Goal: Transaction & Acquisition: Download file/media

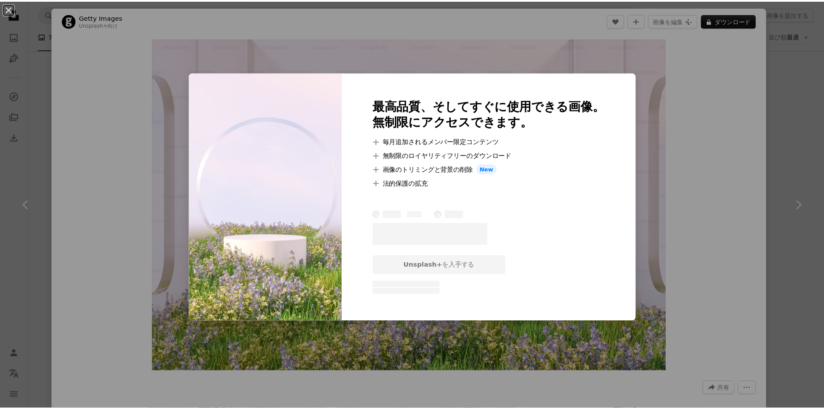
scroll to position [8900, 0]
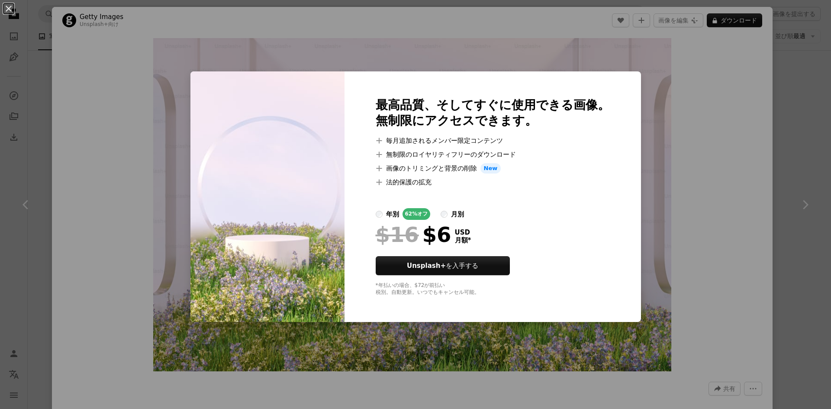
click at [444, 357] on div "An X shape 最高品質、そしてすぐに使用できる画像。 無制限にアクセスできます。 A plus sign 毎月追加されるメンバー限定コンテンツ A p…" at bounding box center [415, 204] width 831 height 409
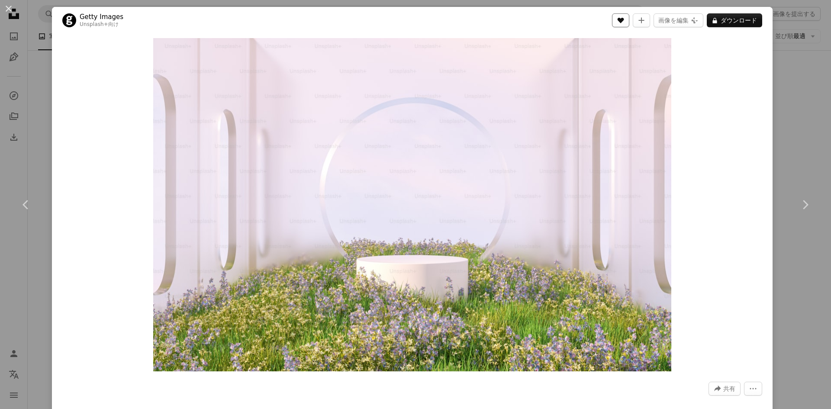
click at [624, 22] on icon "いいね！" at bounding box center [620, 21] width 6 height 6
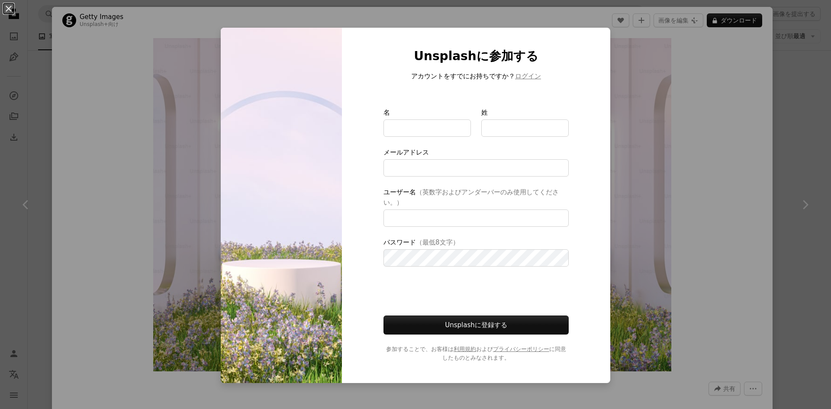
click at [683, 87] on div "An X shape Unsplashに参加する アカウントをすでにお持ちですか？ ログイン 名 姓 メールアドレス ユーザー名 （英数字およびアンダーバーの…" at bounding box center [415, 204] width 831 height 409
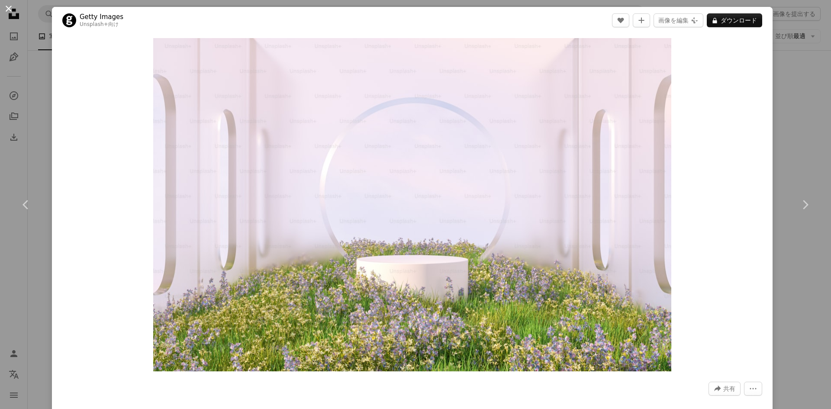
click at [6, 7] on button "An X shape" at bounding box center [8, 8] width 10 height 10
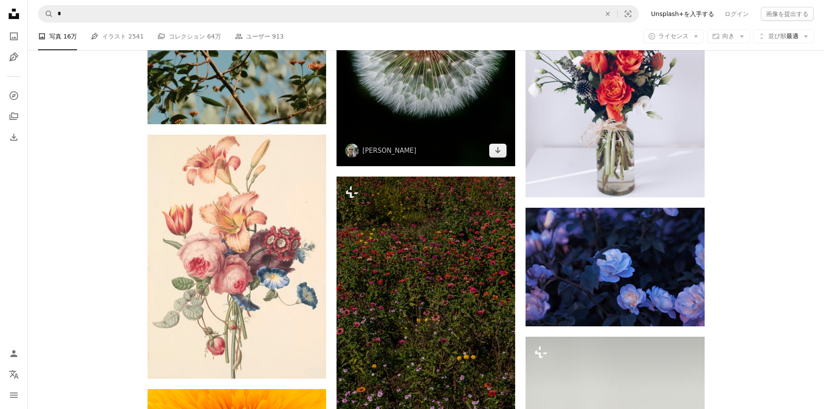
scroll to position [17555, 0]
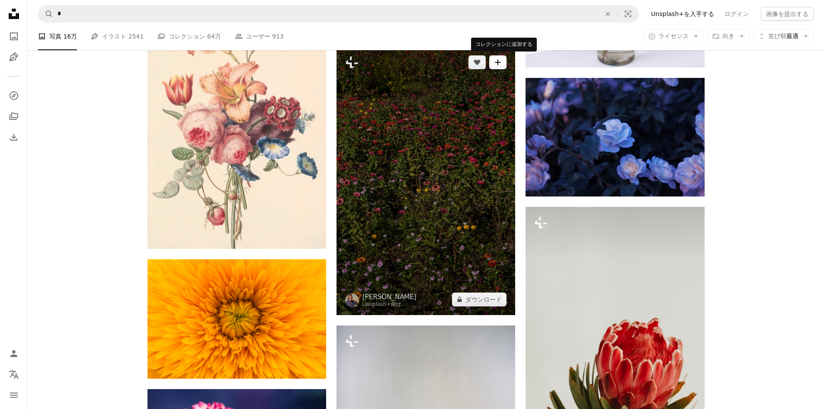
click at [500, 64] on icon "A plus sign" at bounding box center [498, 62] width 7 height 7
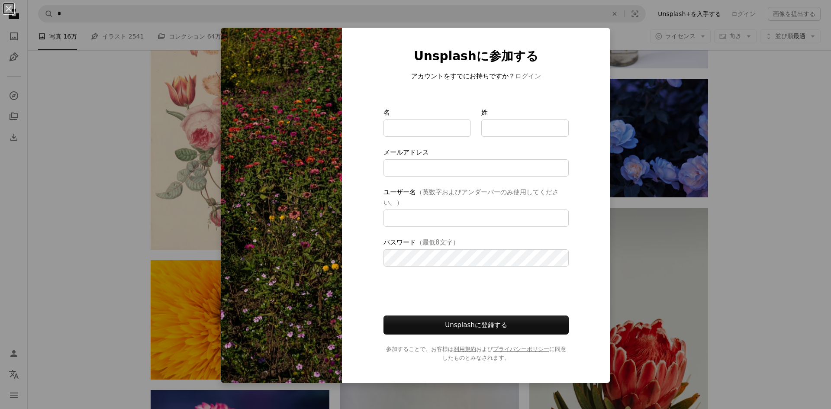
click at [232, 235] on img at bounding box center [281, 205] width 121 height 355
type input "**********"
click at [710, 212] on div "An X shape Unsplashに参加する アカウントをすでにお持ちですか？ ログイン 名 姓 メールアドレス ユーザー名 （英数字およびアンダーバーの…" at bounding box center [415, 204] width 831 height 409
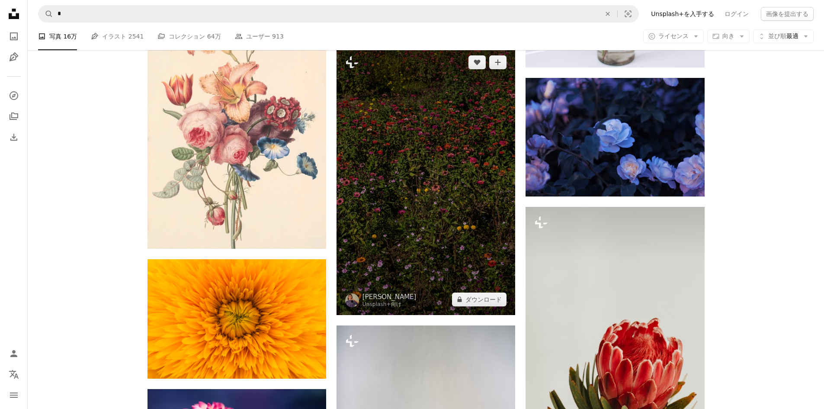
click at [344, 181] on img at bounding box center [426, 181] width 179 height 268
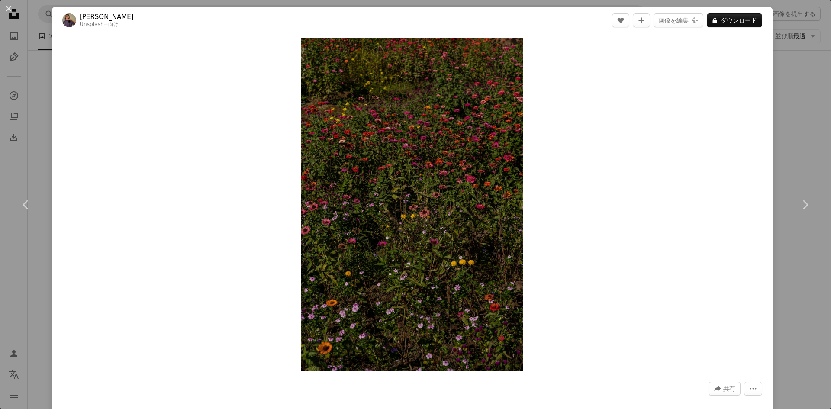
click at [12, 11] on button "An X shape" at bounding box center [8, 8] width 10 height 10
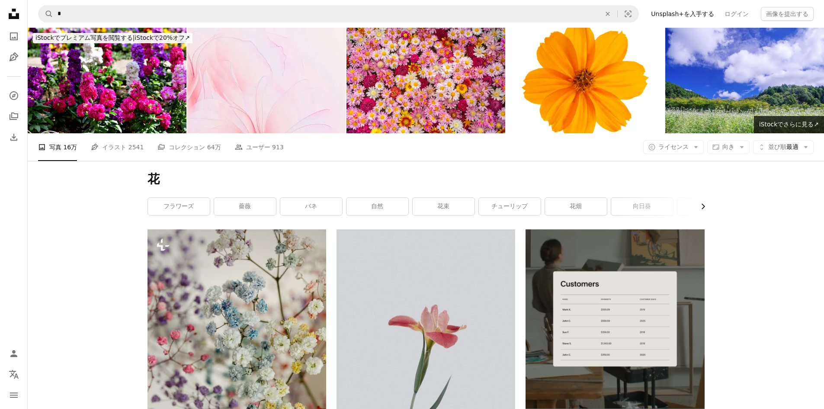
click at [702, 207] on icon "Chevron right" at bounding box center [703, 206] width 9 height 9
click at [702, 207] on link "花の背景" at bounding box center [674, 206] width 62 height 17
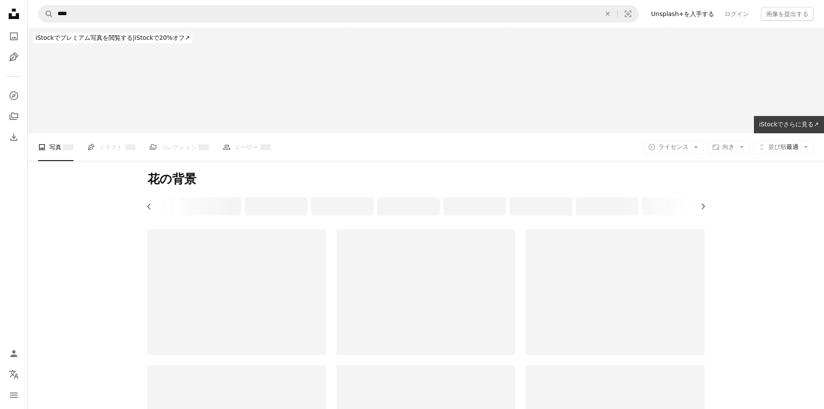
click at [702, 207] on div "Chevron left Chevron right" at bounding box center [426, 206] width 557 height 18
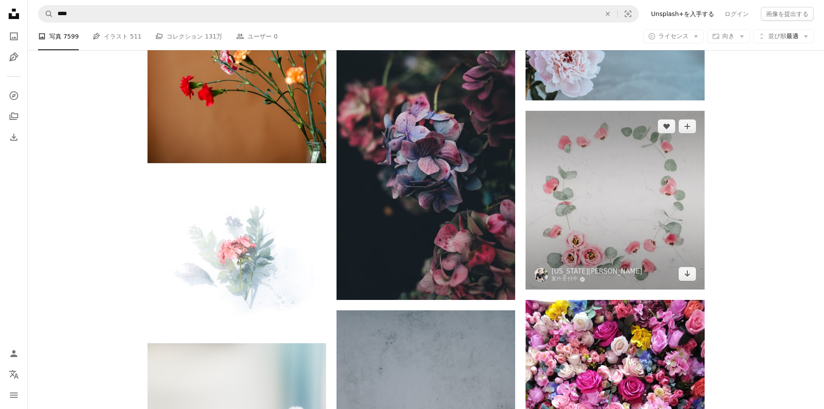
scroll to position [736, 0]
click at [583, 250] on img at bounding box center [615, 199] width 179 height 179
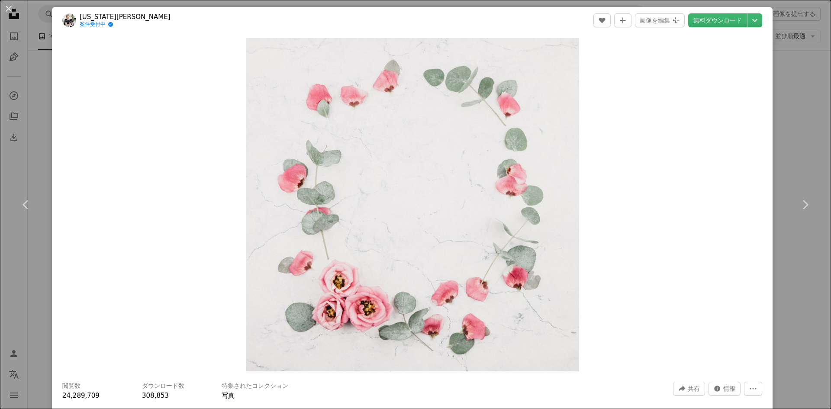
click at [778, 87] on div "An X shape Chevron left Chevron right [US_STATE][PERSON_NAME] 案件受付中 A checkmark…" at bounding box center [415, 204] width 831 height 409
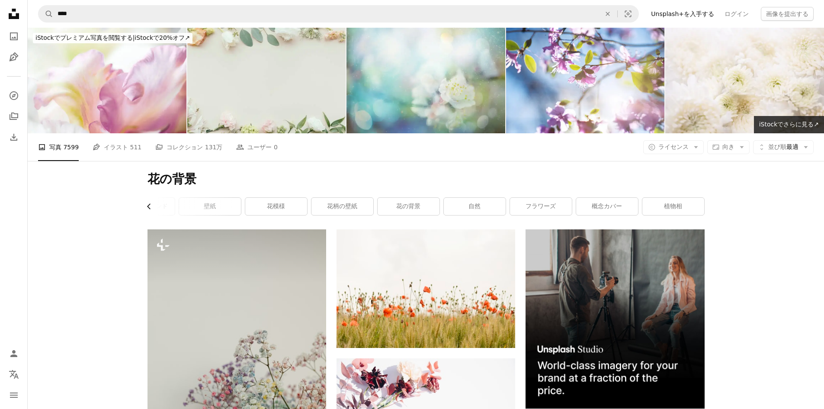
click at [148, 205] on icon "Chevron left" at bounding box center [149, 206] width 9 height 9
click at [148, 205] on link "花" at bounding box center [179, 206] width 62 height 17
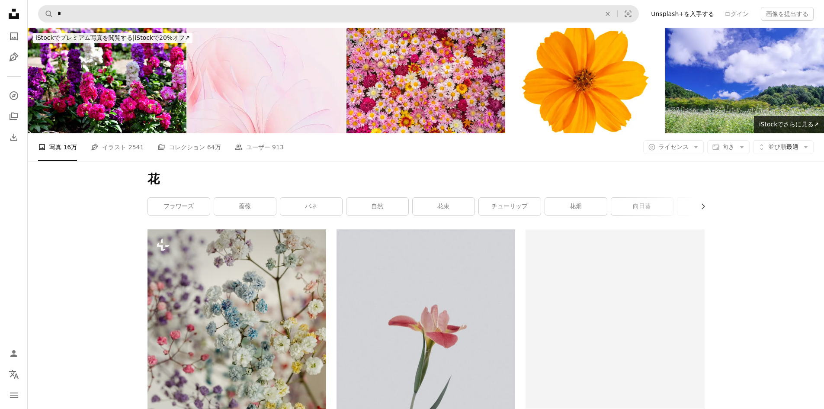
click at [51, 14] on form "A magnifying glass * An X shape Visual search" at bounding box center [338, 13] width 601 height 17
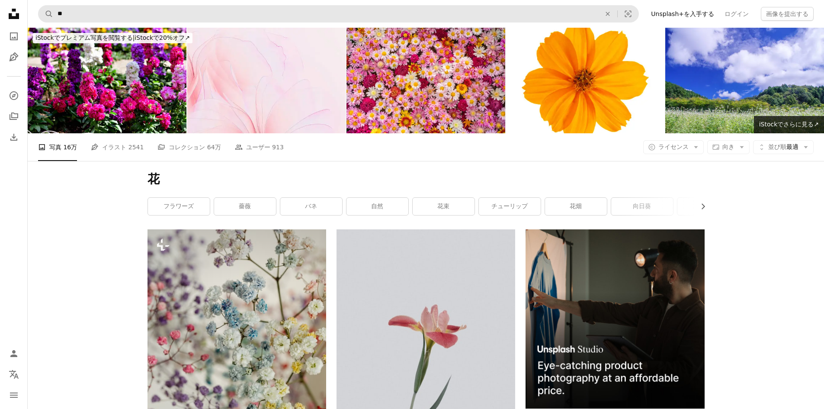
type input "*"
click button "A magnifying glass" at bounding box center [46, 14] width 15 height 16
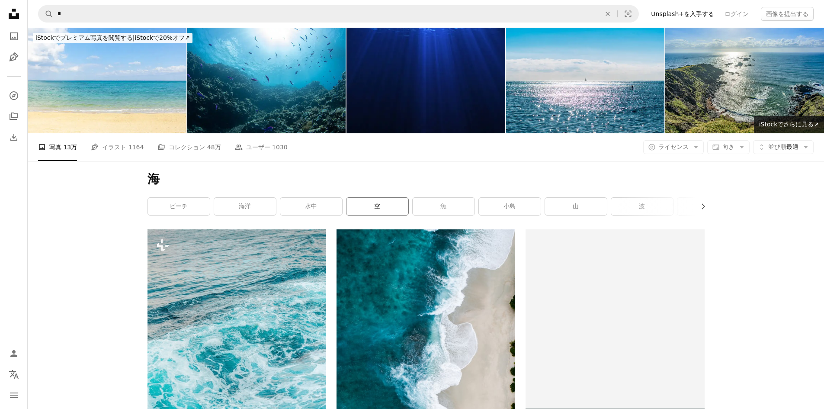
click at [372, 208] on link "空" at bounding box center [378, 206] width 62 height 17
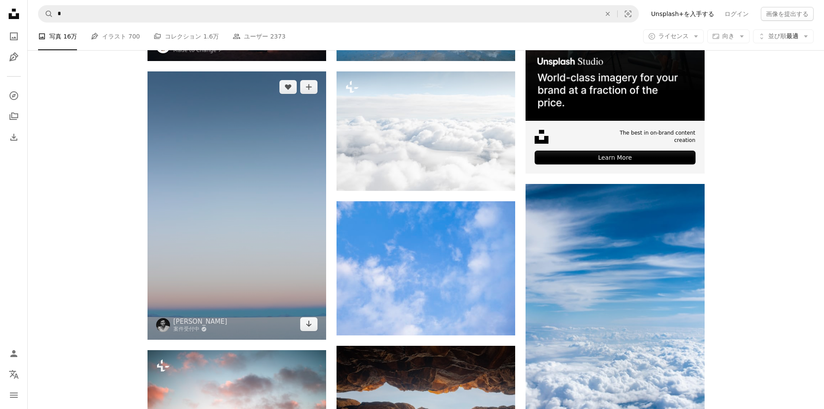
scroll to position [303, 0]
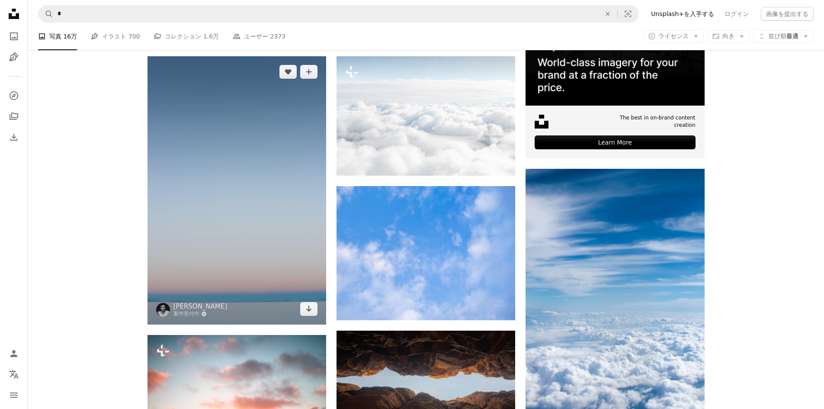
click at [272, 154] on img at bounding box center [237, 190] width 179 height 268
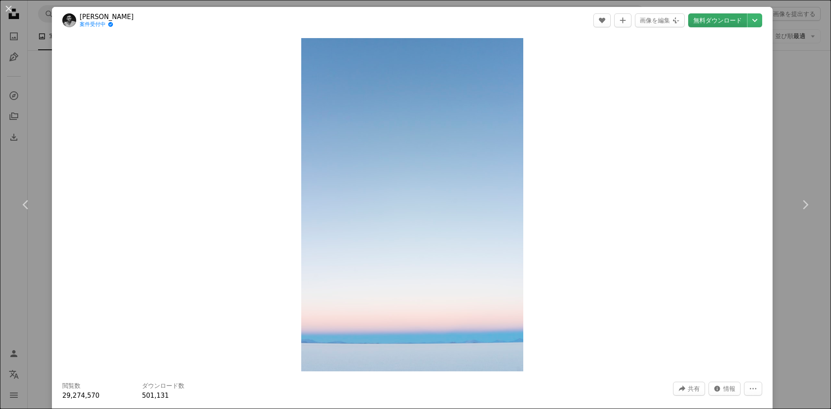
click at [728, 17] on link "無料ダウンロード" at bounding box center [717, 20] width 59 height 14
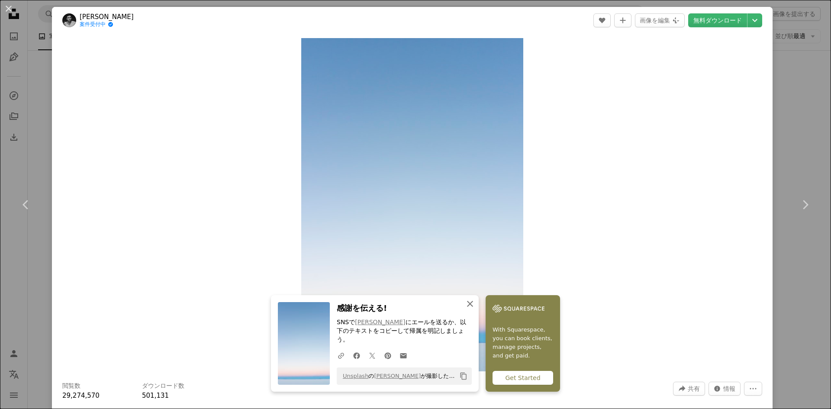
click at [469, 309] on icon "An X shape" at bounding box center [470, 304] width 10 height 10
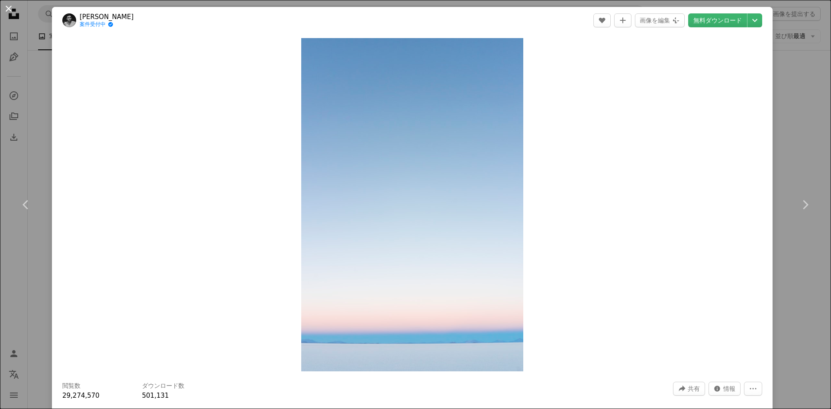
click at [10, 9] on button "An X shape" at bounding box center [8, 8] width 10 height 10
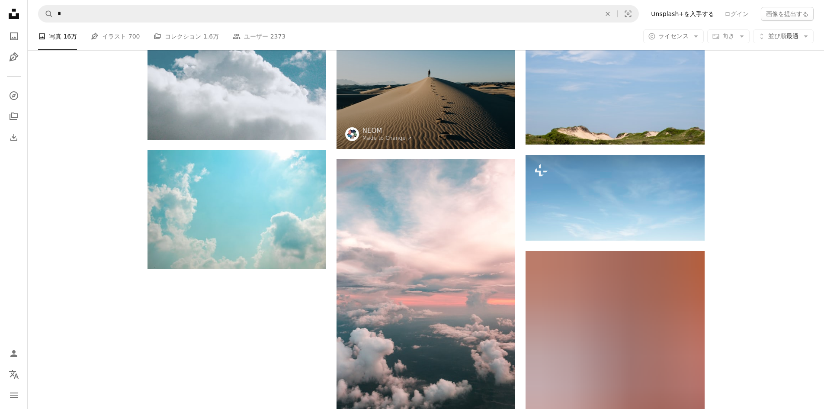
scroll to position [1168, 0]
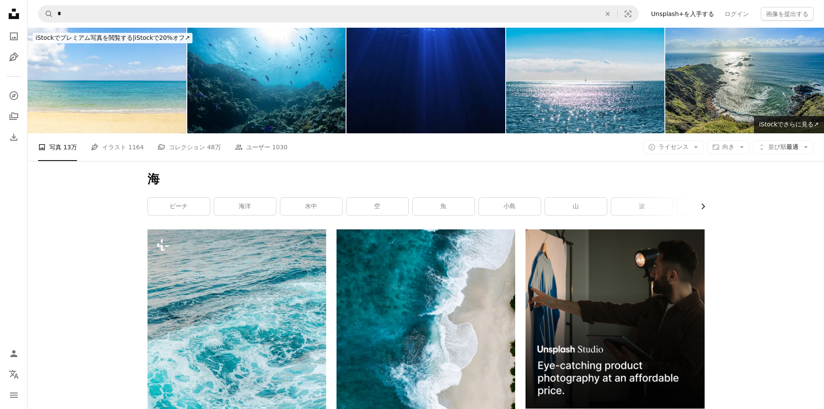
click at [703, 206] on icon "Chevron right" at bounding box center [703, 206] width 9 height 9
click at [616, 206] on link "自然" at bounding box center [607, 206] width 62 height 17
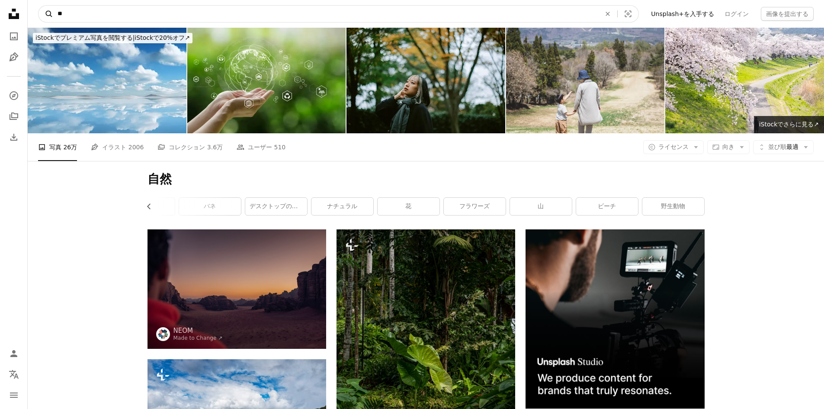
drag, startPoint x: 202, startPoint y: 14, endPoint x: 49, endPoint y: 10, distance: 152.8
click at [49, 10] on form "A magnifying glass ** An X shape Visual search" at bounding box center [338, 13] width 601 height 17
type input "*****"
click button "A magnifying glass" at bounding box center [46, 14] width 15 height 16
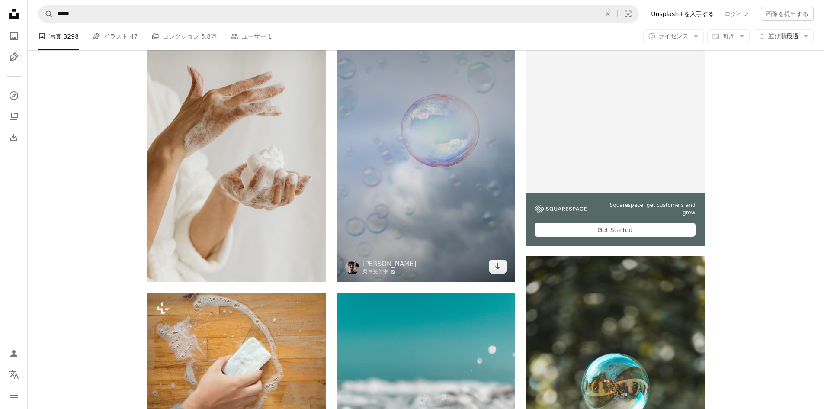
scroll to position [216, 0]
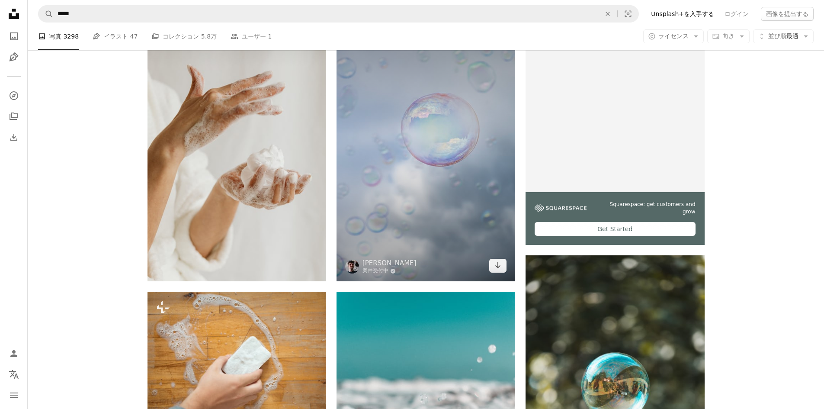
click at [435, 228] on img at bounding box center [426, 147] width 179 height 268
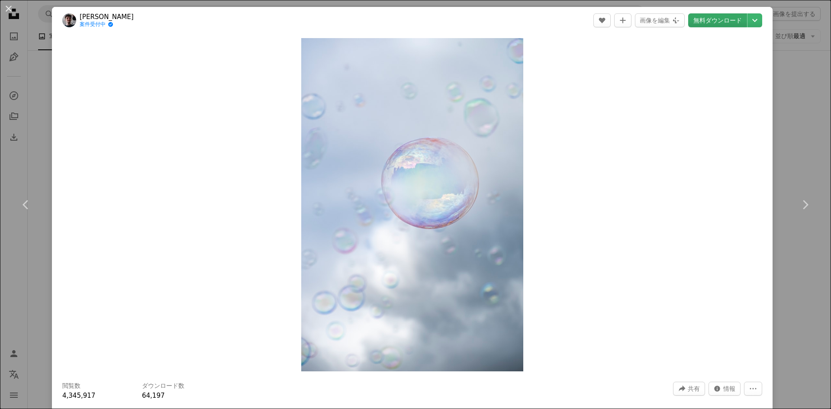
click at [714, 21] on link "無料ダウンロード" at bounding box center [717, 20] width 59 height 14
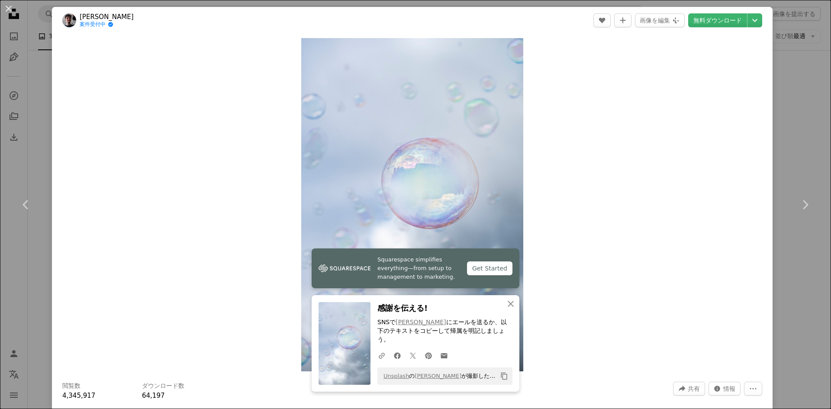
click at [781, 162] on div "An X shape Chevron left Chevron right Squarespace simplifies everything—from se…" at bounding box center [415, 204] width 831 height 409
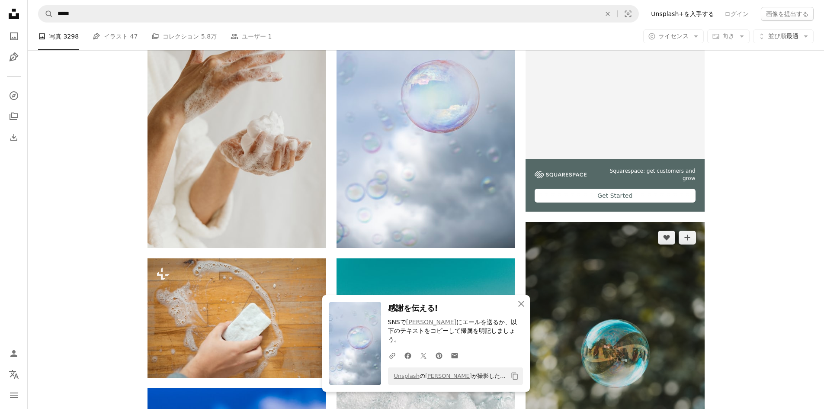
scroll to position [303, 0]
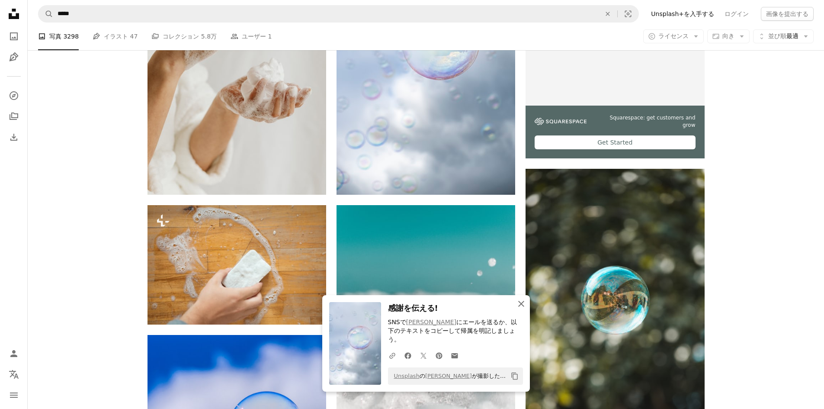
click at [529, 311] on button "An X shape 閉じる" at bounding box center [521, 303] width 17 height 17
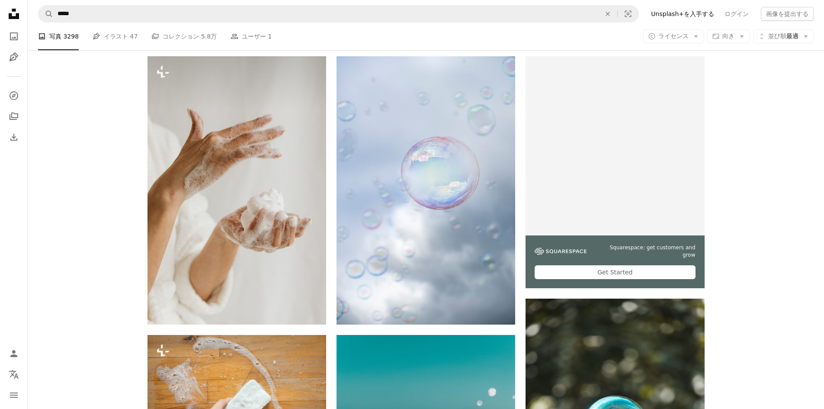
scroll to position [0, 0]
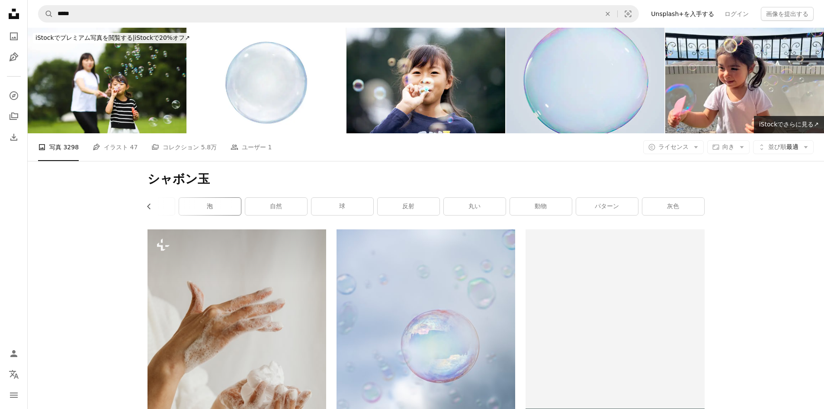
click at [229, 204] on link "泡" at bounding box center [210, 206] width 62 height 17
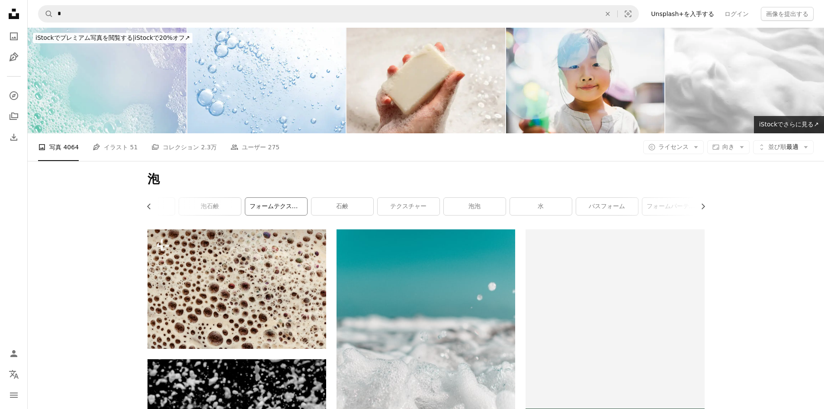
click at [276, 206] on link "フォームテクスチャー" at bounding box center [276, 206] width 62 height 17
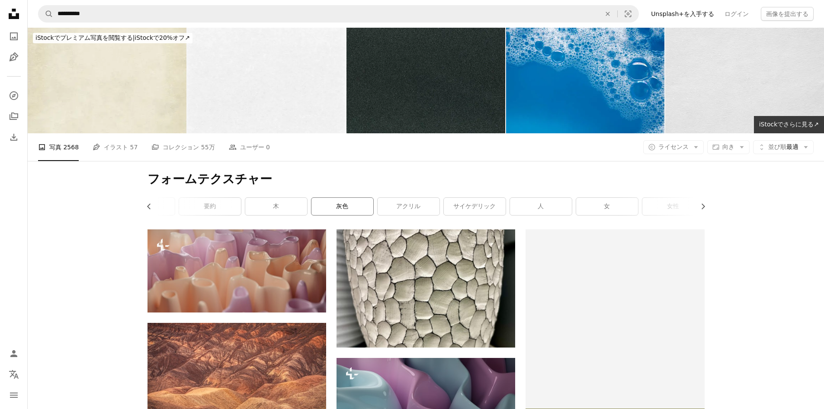
click at [352, 214] on link "灰色" at bounding box center [343, 206] width 62 height 17
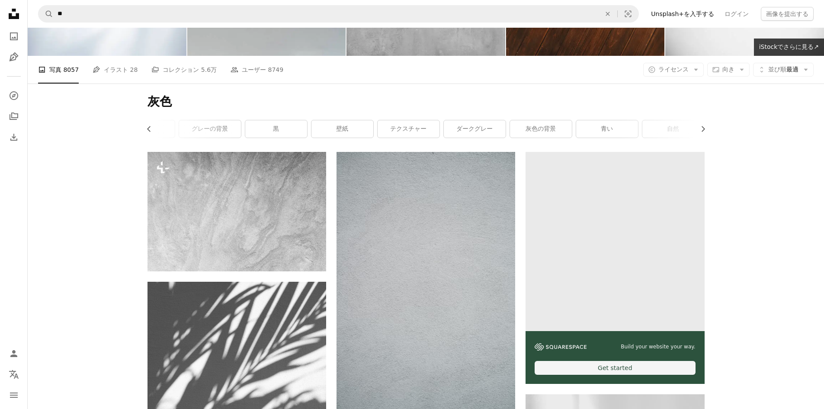
scroll to position [87, 0]
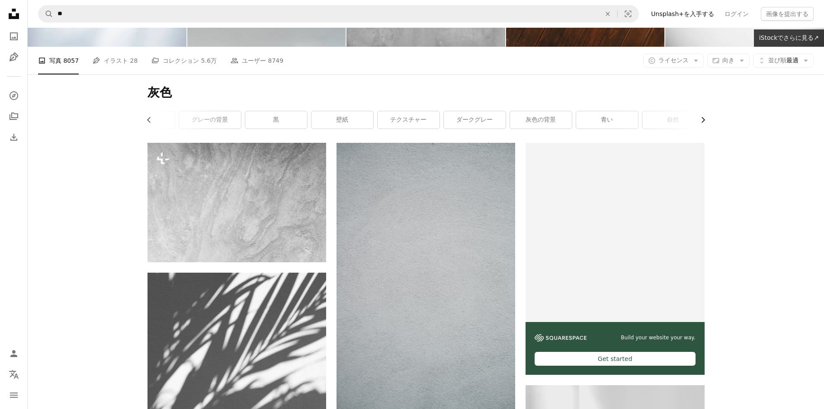
click at [701, 124] on button "Chevron right" at bounding box center [700, 119] width 10 height 17
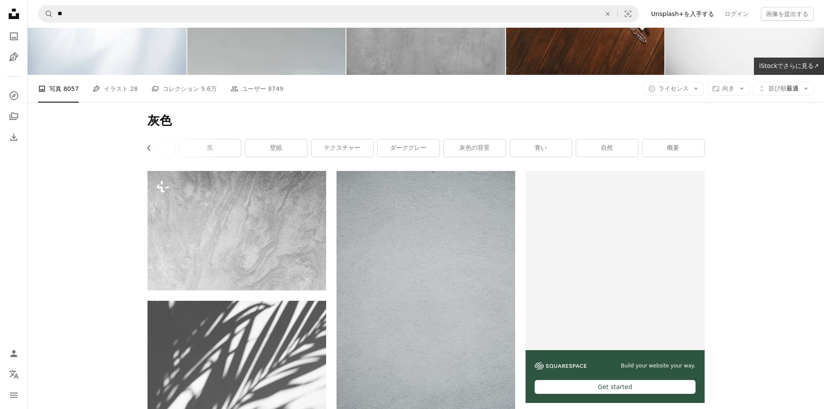
scroll to position [0, 0]
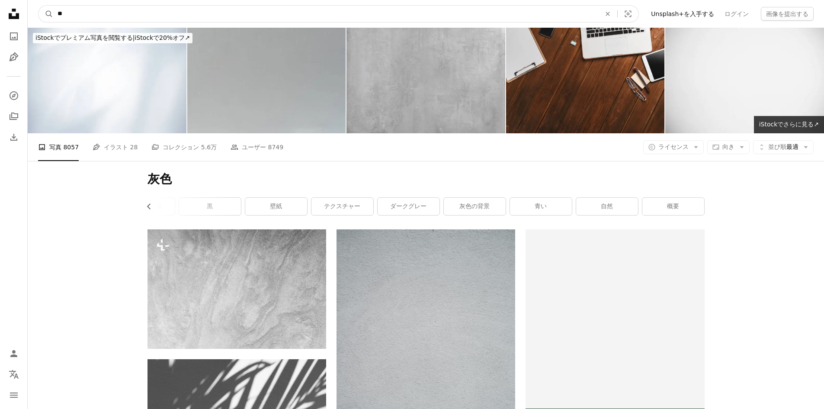
drag, startPoint x: 60, startPoint y: 11, endPoint x: 37, endPoint y: 11, distance: 23.4
click at [37, 11] on nav "A magnifying glass ** An X shape Visual search Filters Unsplash+を入手する ログイン 画像を提…" at bounding box center [426, 14] width 797 height 28
click at [93, 13] on input "**" at bounding box center [325, 14] width 545 height 16
drag, startPoint x: 94, startPoint y: 13, endPoint x: 51, endPoint y: 10, distance: 42.5
click at [55, 10] on input "**" at bounding box center [325, 14] width 545 height 16
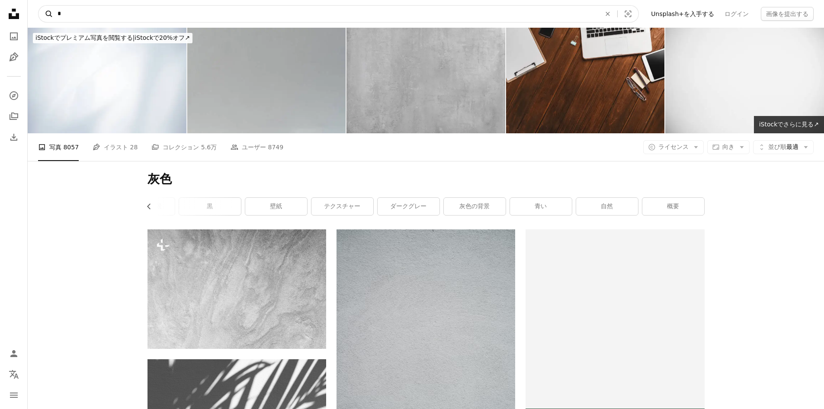
type input "*"
click at [39, 6] on button "A magnifying glass" at bounding box center [46, 14] width 15 height 16
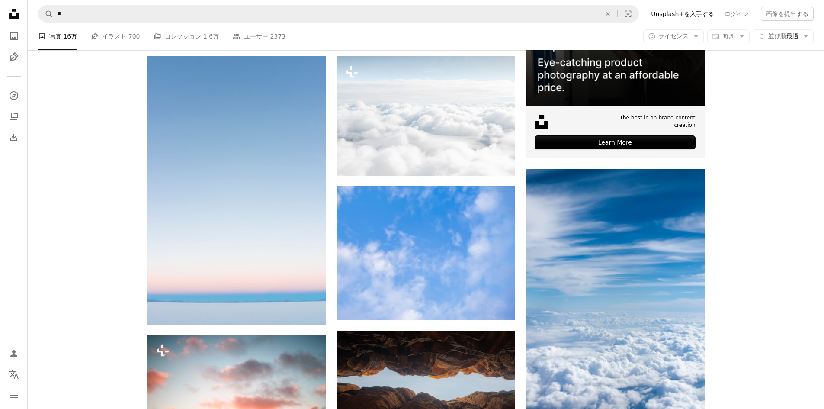
scroll to position [43, 0]
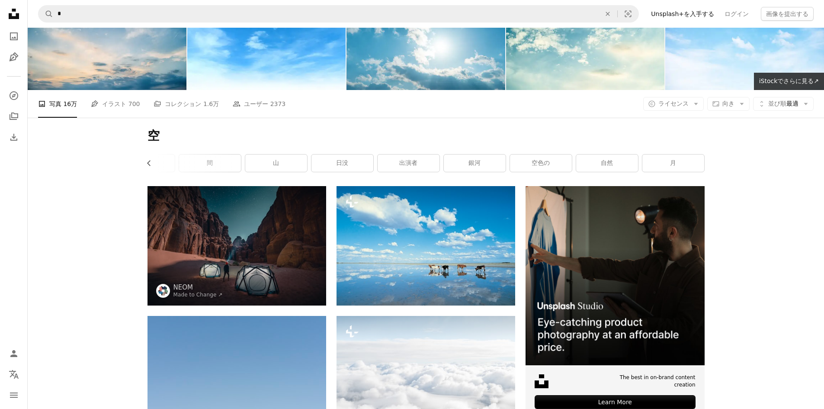
click at [13, 12] on icon "Unsplash logo Unsplash ホーム" at bounding box center [13, 13] width 17 height 17
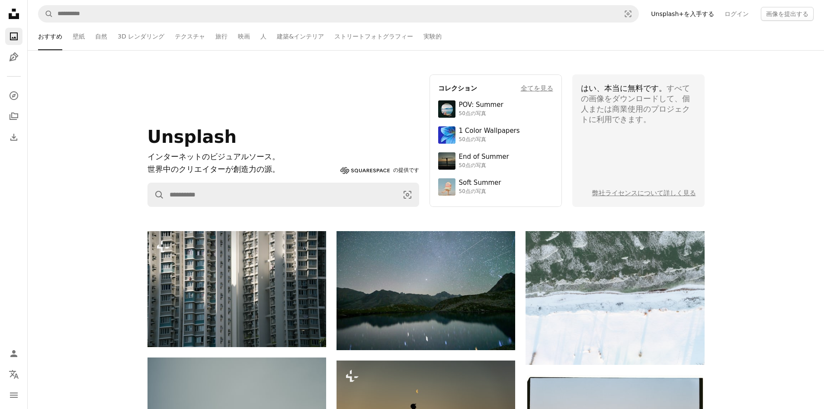
click at [246, 35] on ul "おすすめ 壁紙 自然 3D レンダリング テクスチャ 旅行 映画 人 建築&インテリア ストリートフォトグラフィー 実験的" at bounding box center [443, 37] width 741 height 28
click at [246, 37] on ul "おすすめ 壁紙 自然 3D レンダリング テクスチャ 旅行 映画 人 建築&インテリア ストリートフォトグラフィー 実験的" at bounding box center [443, 37] width 741 height 28
click at [260, 37] on link "人" at bounding box center [263, 37] width 6 height 28
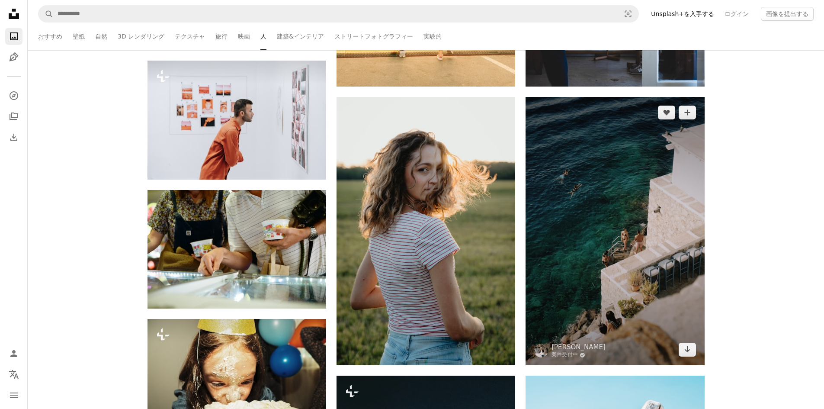
scroll to position [303, 0]
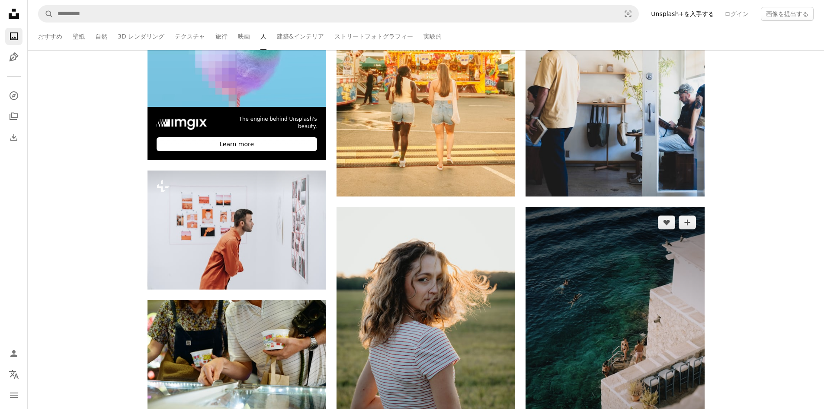
click at [618, 301] on img at bounding box center [615, 341] width 179 height 268
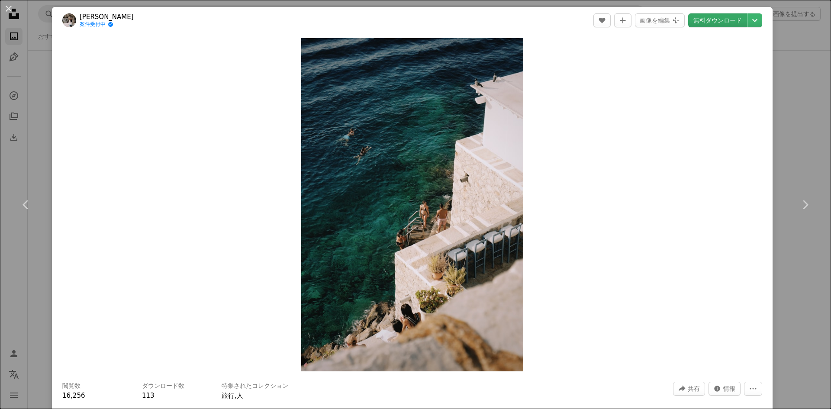
click at [701, 16] on link "無料ダウンロード" at bounding box center [717, 20] width 59 height 14
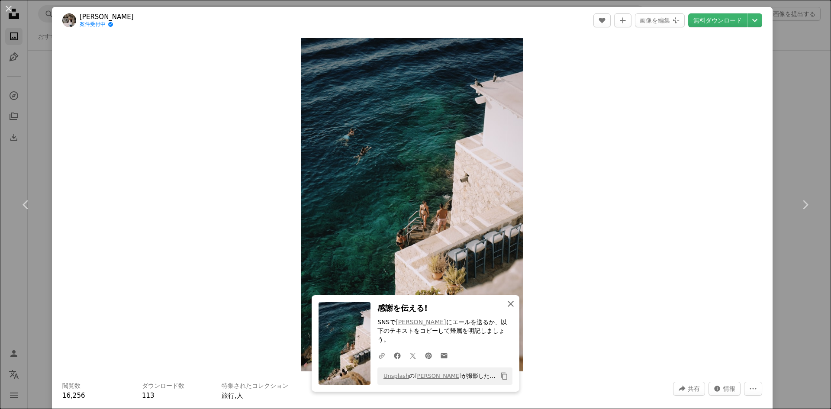
click at [505, 309] on icon "An X shape" at bounding box center [510, 304] width 10 height 10
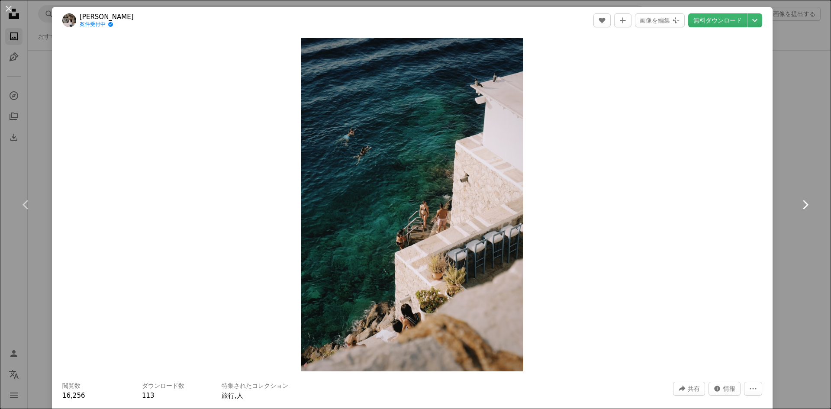
click at [785, 177] on link "Chevron right" at bounding box center [805, 204] width 52 height 83
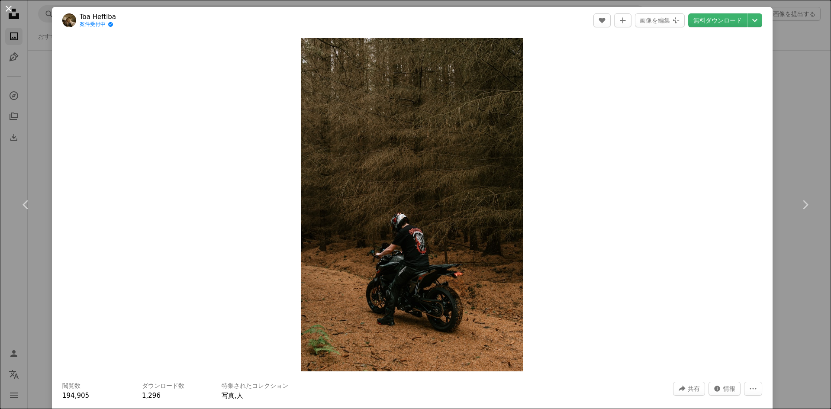
click at [7, 10] on button "An X shape" at bounding box center [8, 8] width 10 height 10
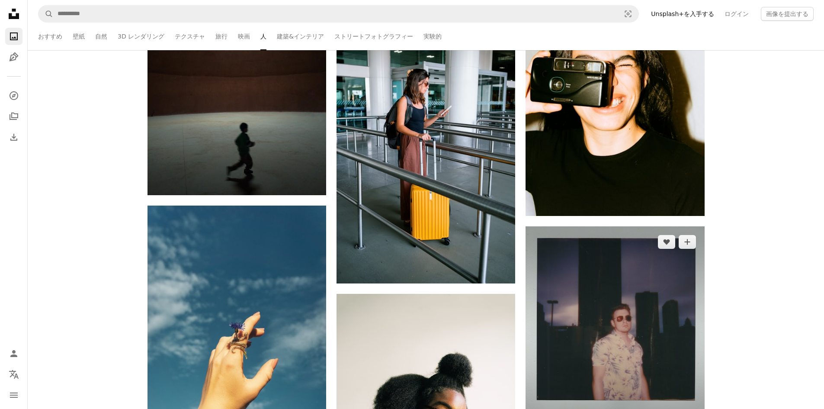
scroll to position [5971, 0]
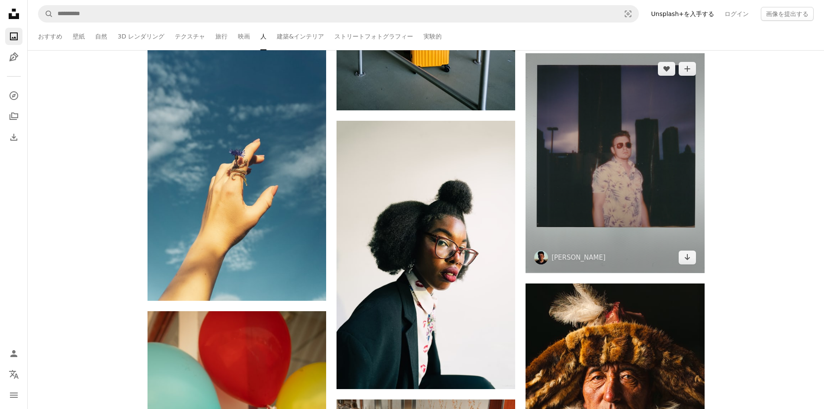
click at [649, 255] on img at bounding box center [615, 163] width 179 height 220
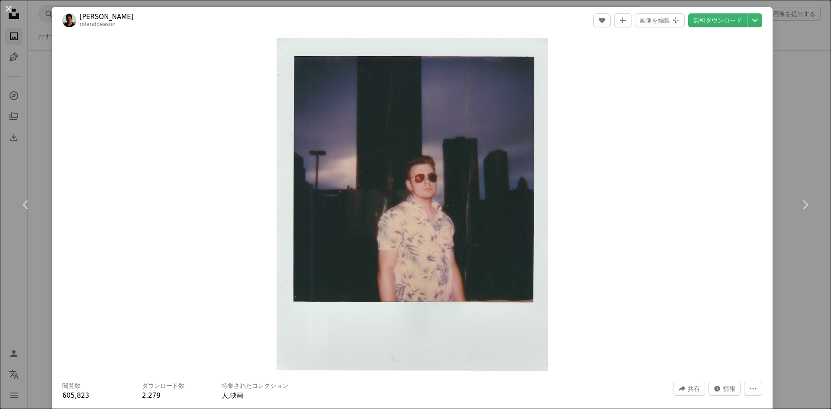
click at [10, 7] on button "An X shape" at bounding box center [8, 8] width 10 height 10
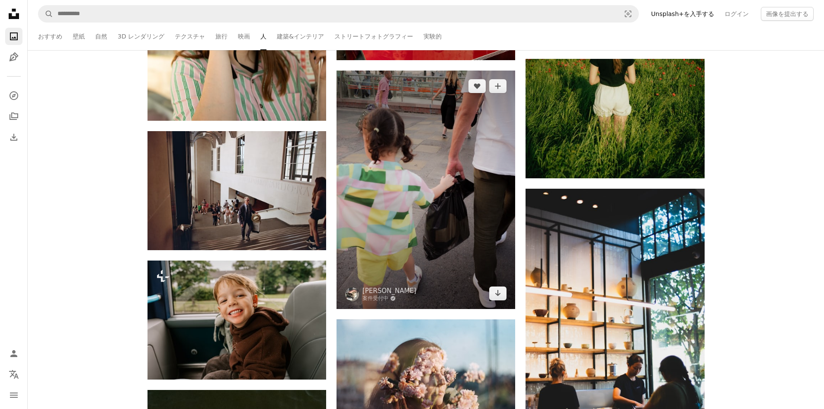
scroll to position [6274, 0]
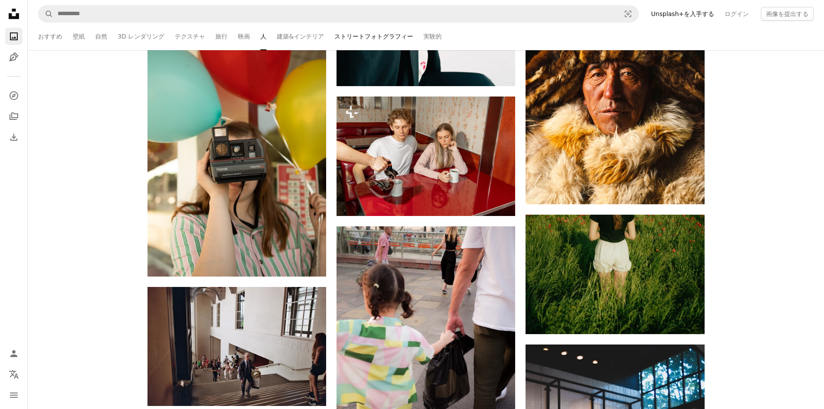
click at [334, 38] on link "ストリートフォトグラフィー" at bounding box center [373, 37] width 79 height 28
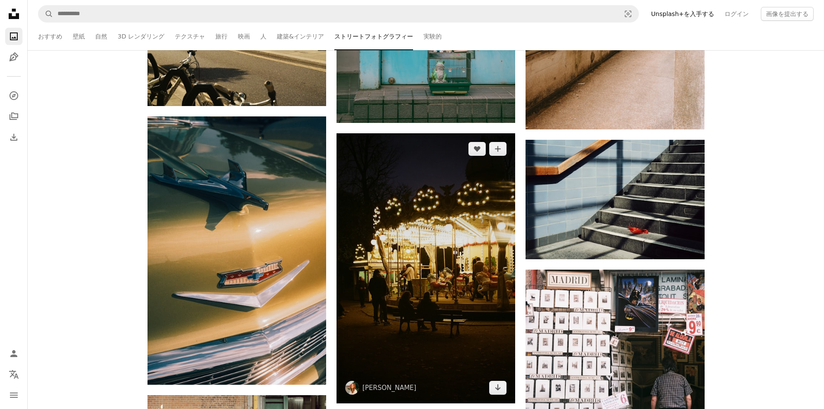
scroll to position [952, 0]
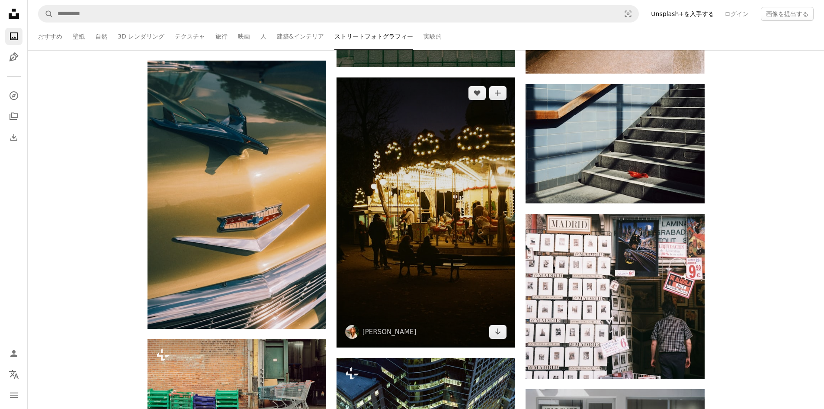
click at [477, 133] on img at bounding box center [426, 212] width 179 height 270
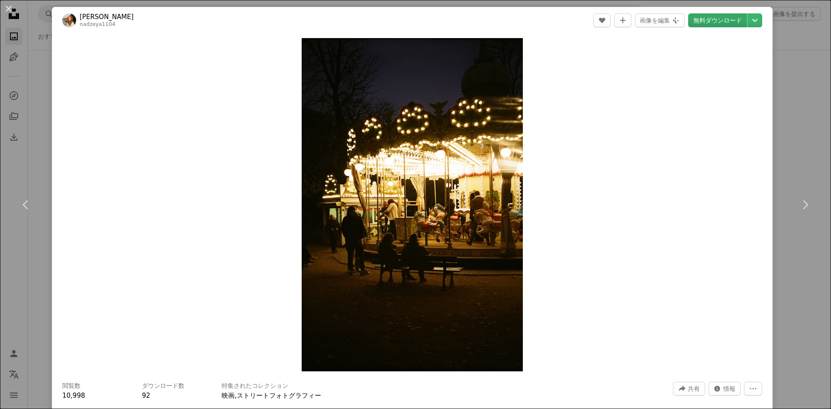
click at [714, 18] on link "無料ダウンロード" at bounding box center [717, 20] width 59 height 14
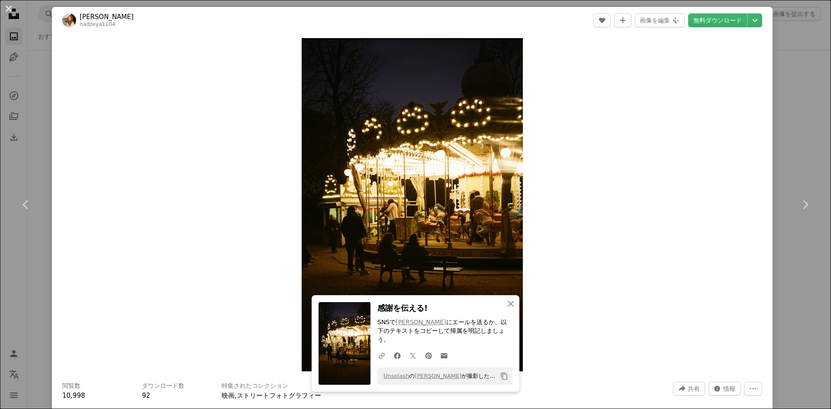
click at [11, 10] on button "An X shape" at bounding box center [8, 8] width 10 height 10
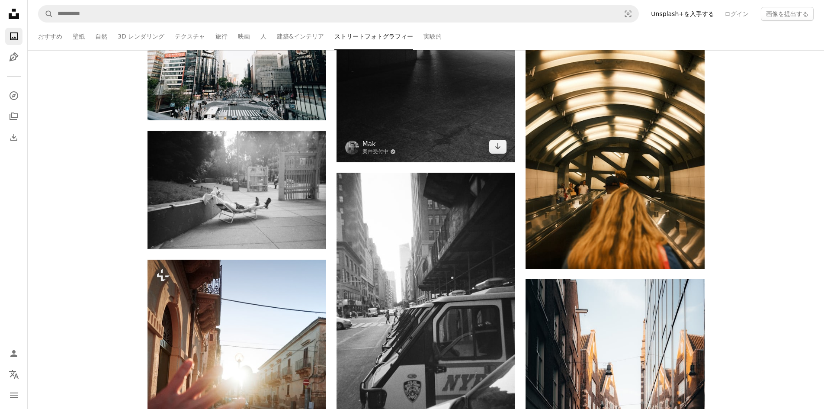
scroll to position [4154, 0]
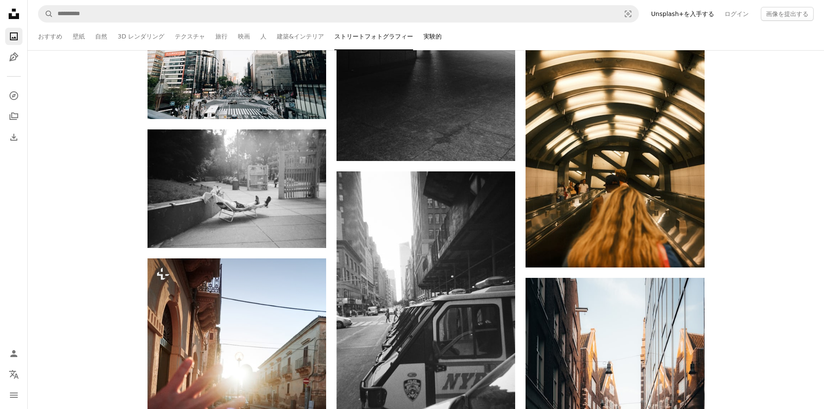
click at [424, 40] on link "実験的" at bounding box center [433, 37] width 18 height 28
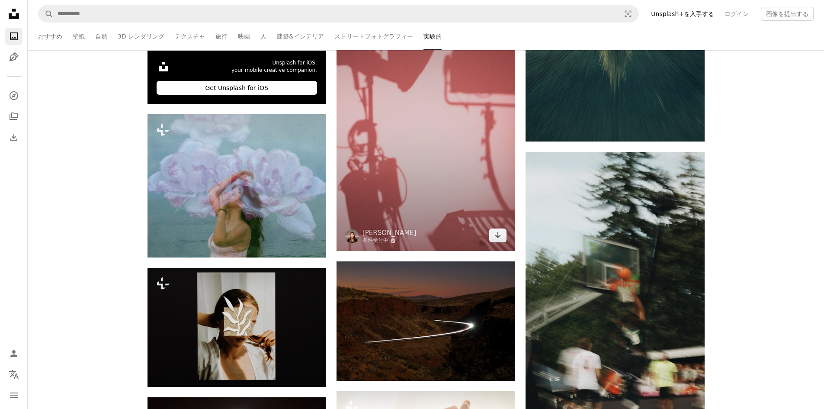
scroll to position [476, 0]
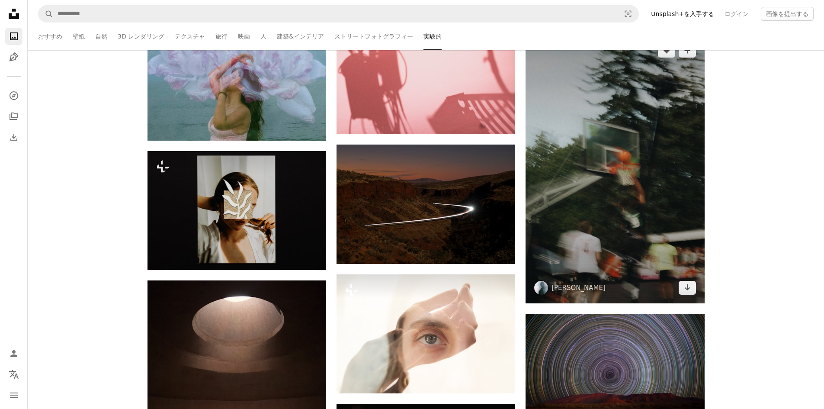
click at [666, 183] on img at bounding box center [615, 169] width 179 height 268
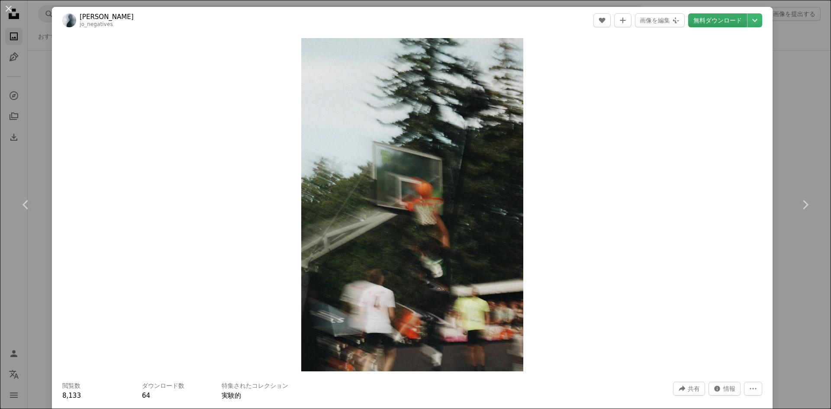
click at [698, 17] on link "無料ダウンロード" at bounding box center [717, 20] width 59 height 14
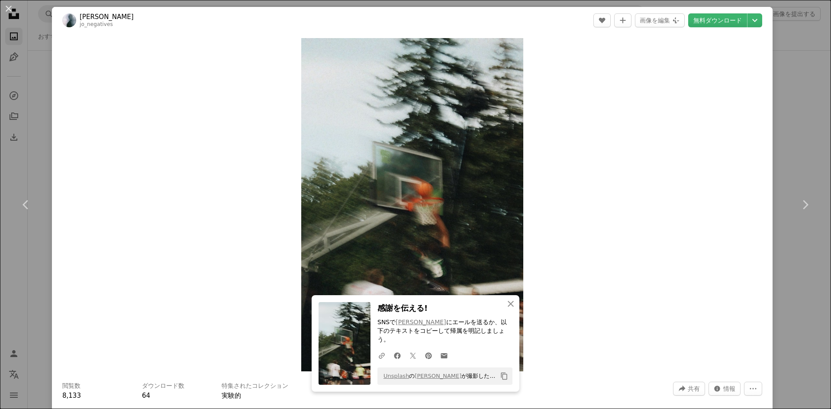
click at [761, 260] on div "Zoom in" at bounding box center [412, 205] width 720 height 342
click at [787, 66] on div "An X shape Chevron left Chevron right An X shape 閉じる 感謝を伝える! SNSで [PERSON_NAME]…" at bounding box center [415, 204] width 831 height 409
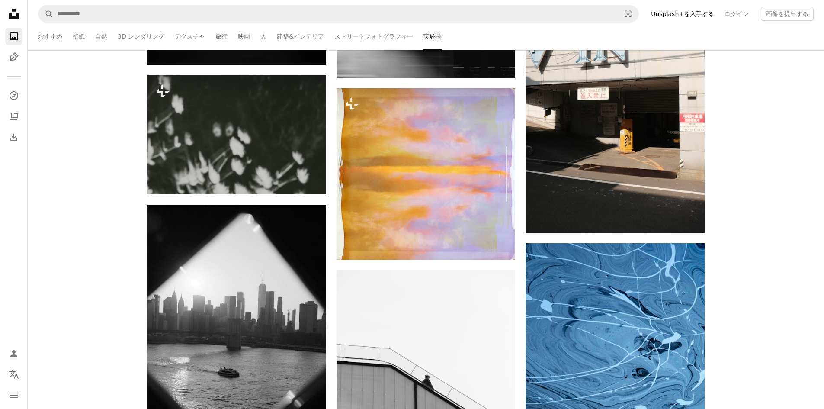
scroll to position [1341, 0]
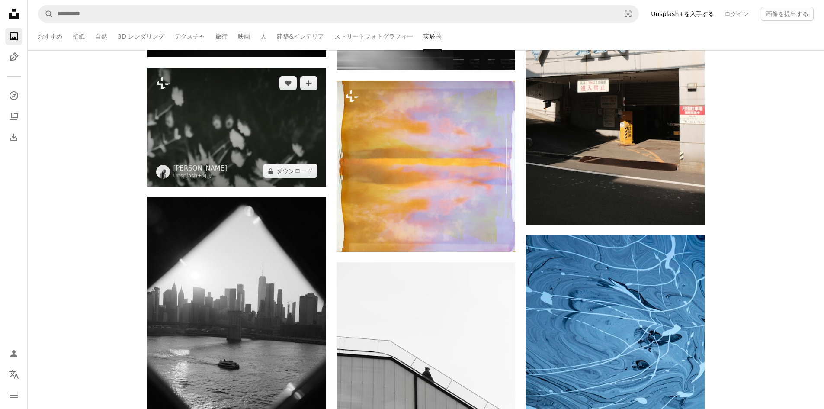
click at [209, 132] on img at bounding box center [237, 127] width 179 height 119
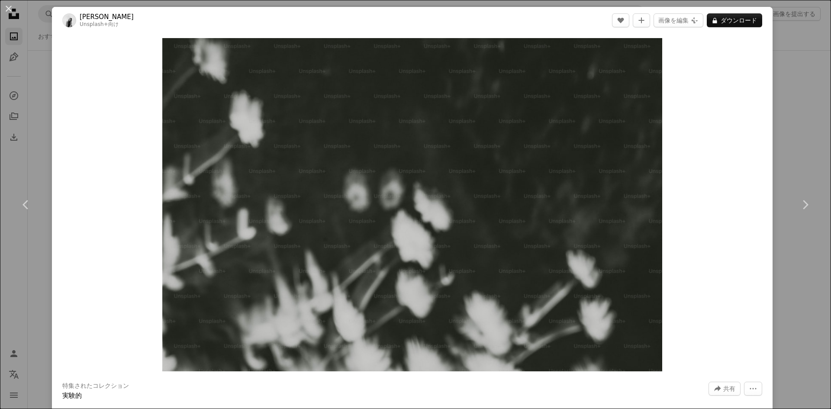
click at [779, 72] on div "An X shape Chevron left Chevron right [PERSON_NAME] Unsplash+ 向け A heart A plus…" at bounding box center [415, 204] width 831 height 409
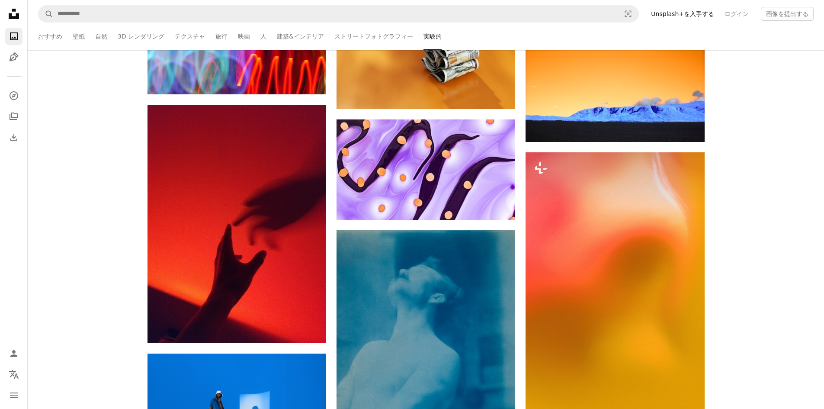
scroll to position [9452, 0]
